Goal: Navigation & Orientation: Find specific page/section

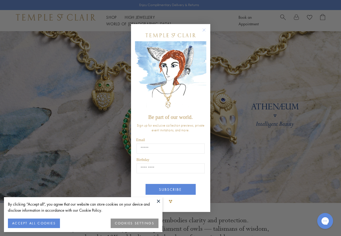
click at [203, 29] on circle "Close dialog" at bounding box center [204, 30] width 6 height 6
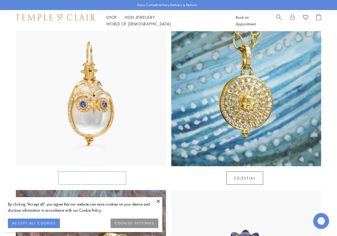
scroll to position [261, 0]
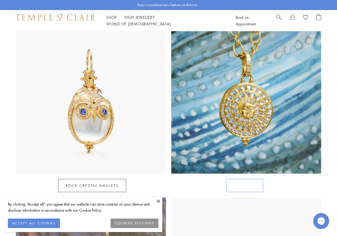
click at [250, 179] on link "Celestial" at bounding box center [245, 185] width 37 height 13
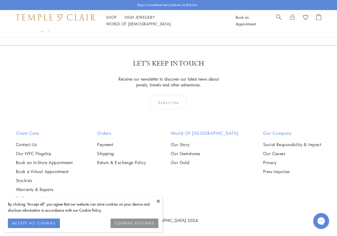
scroll to position [2258, 0]
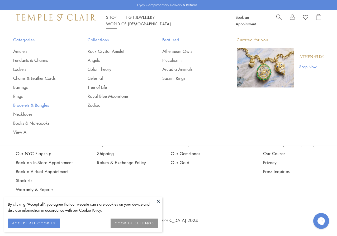
click at [32, 104] on link "Bracelets & Bangles" at bounding box center [39, 105] width 53 height 6
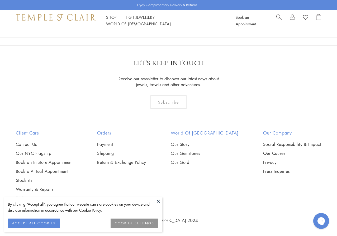
scroll to position [1592, 0]
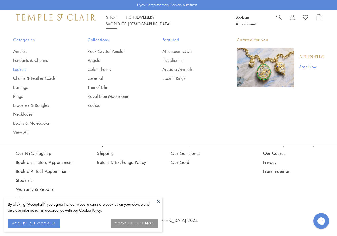
click at [18, 68] on link "Lockets" at bounding box center [39, 69] width 53 height 6
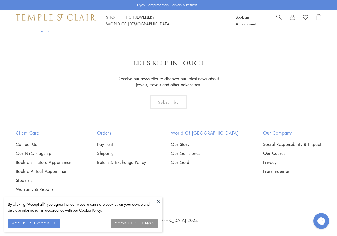
scroll to position [839, 0]
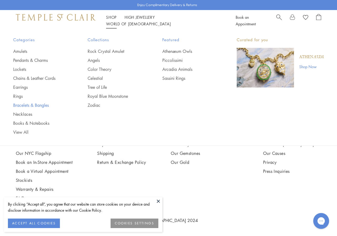
click at [39, 104] on link "Bracelets & Bangles" at bounding box center [39, 105] width 53 height 6
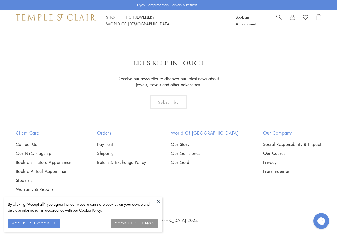
scroll to position [1638, 0]
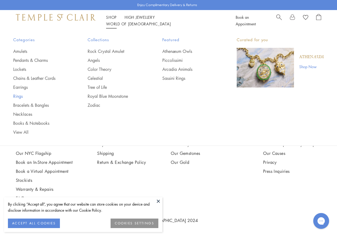
click at [19, 95] on link "Rings" at bounding box center [39, 96] width 53 height 6
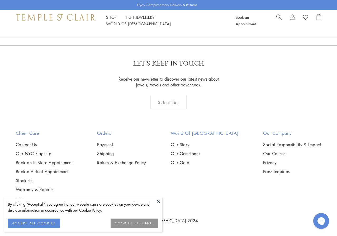
scroll to position [1855, 0]
